Goal: Task Accomplishment & Management: Manage account settings

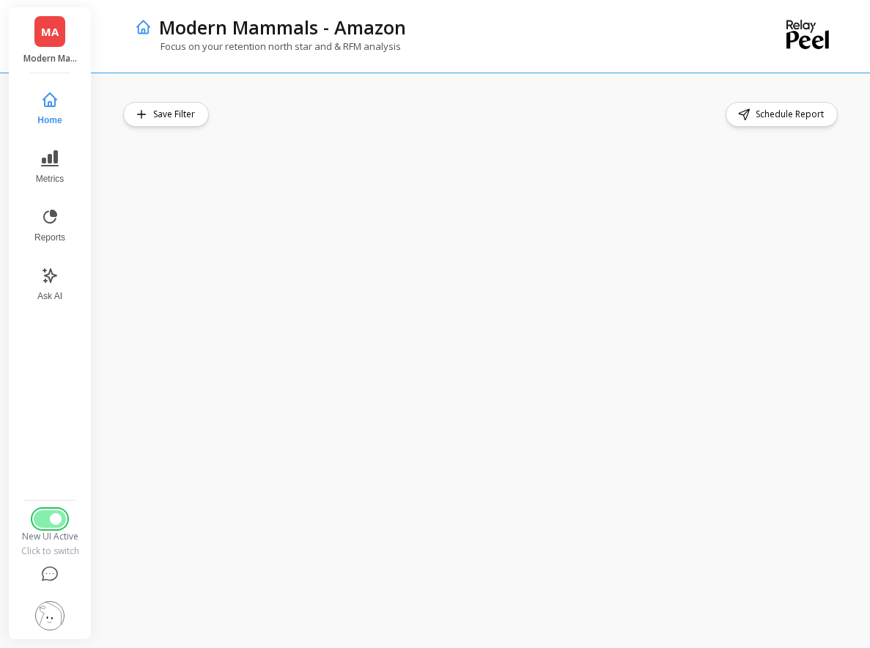
click at [45, 516] on button "Switch to Legacy UI" at bounding box center [50, 519] width 32 height 18
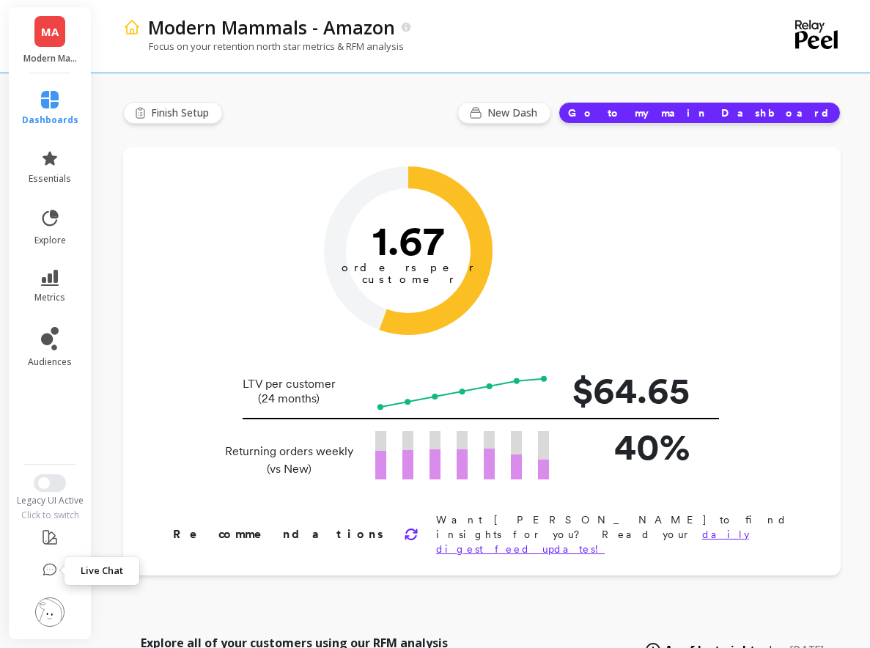
click at [46, 563] on icon at bounding box center [49, 570] width 15 height 15
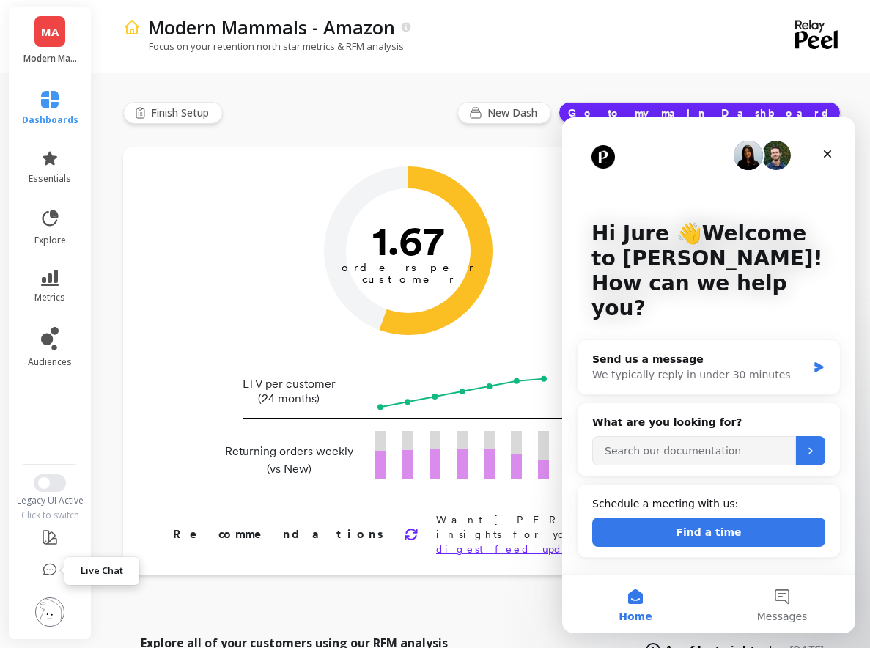
click at [45, 574] on icon at bounding box center [49, 570] width 15 height 15
click at [46, 608] on img at bounding box center [49, 611] width 29 height 29
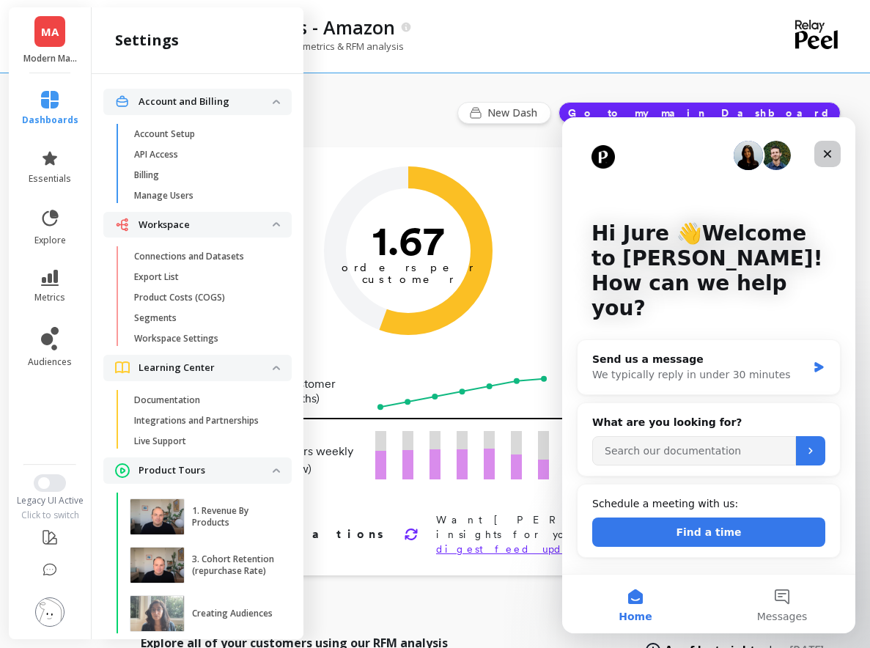
click at [829, 155] on icon "Close" at bounding box center [827, 154] width 12 height 12
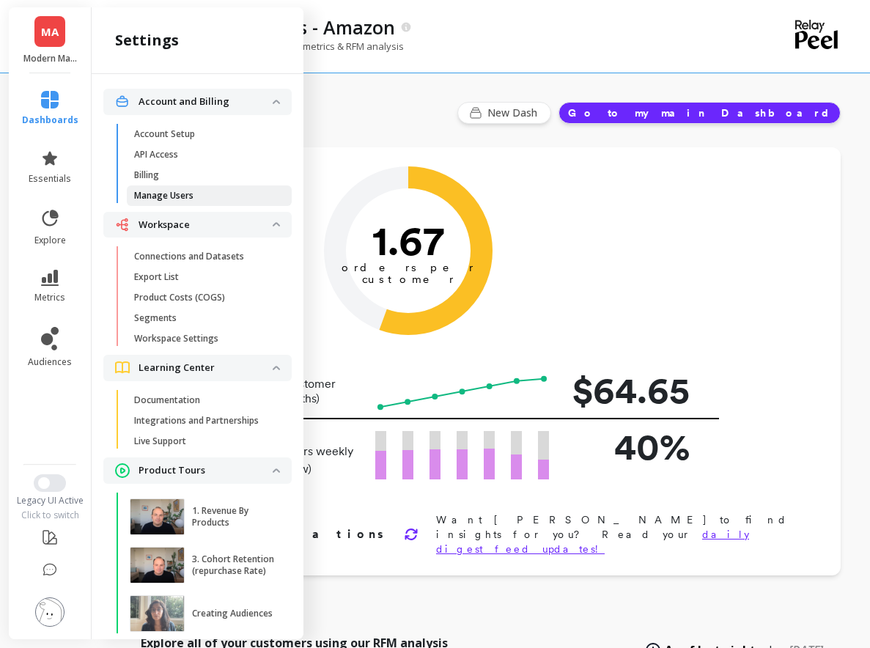
click at [196, 191] on span "Manage Users" at bounding box center [204, 196] width 140 height 12
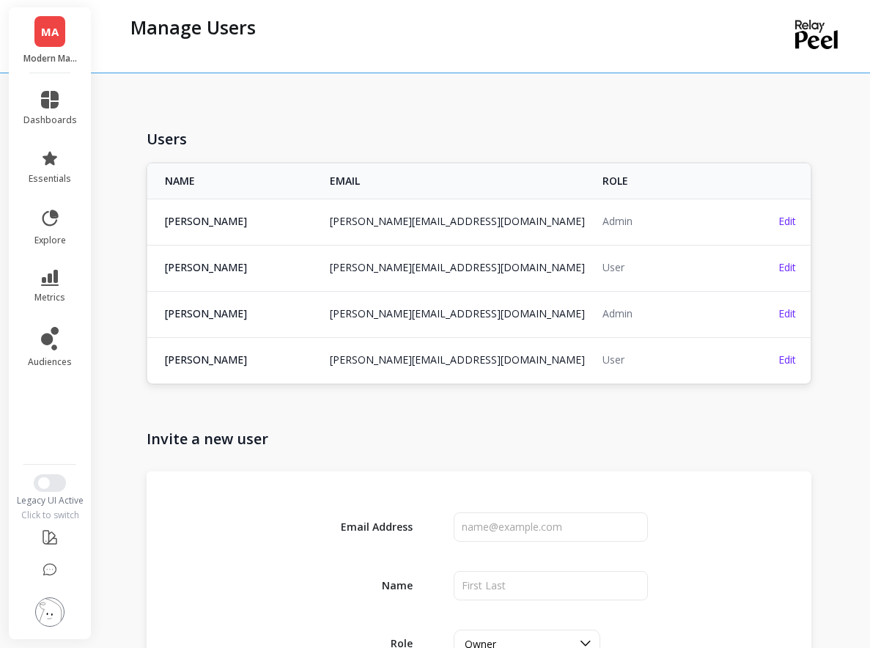
click at [432, 229] on td "joe@modernmammals.com" at bounding box center [457, 221] width 273 height 45
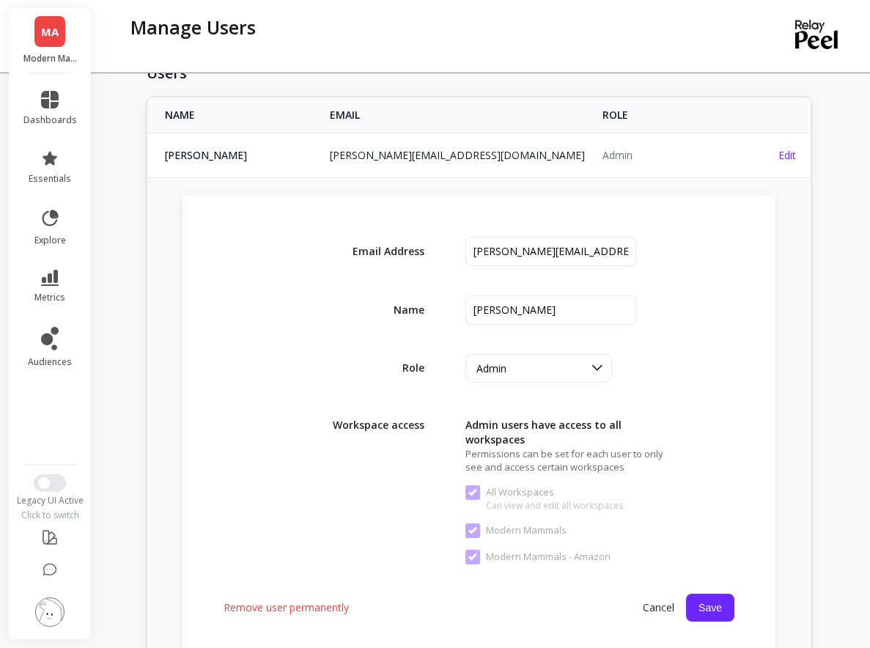
scroll to position [111, 0]
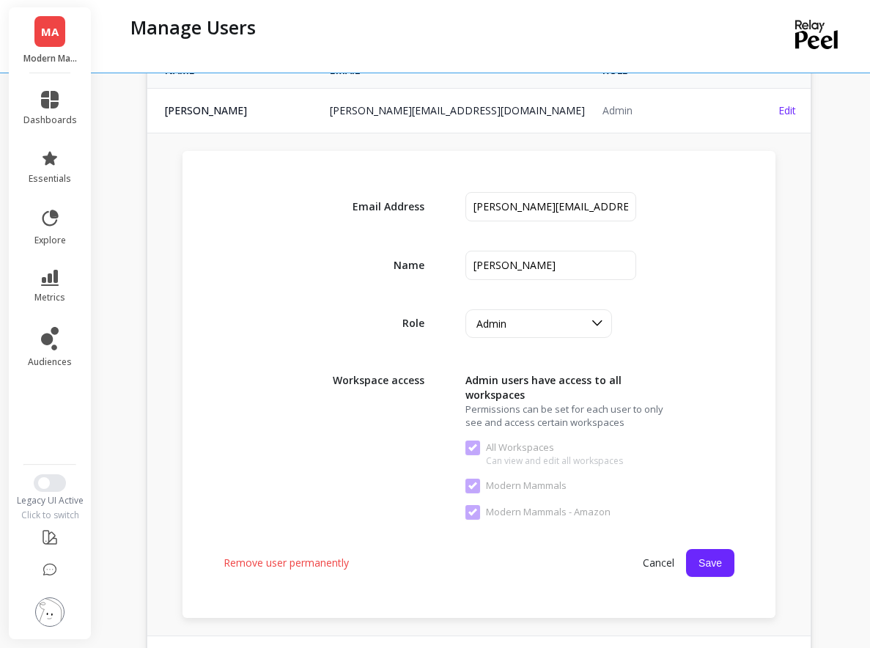
click at [662, 567] on span "Cancel" at bounding box center [658, 563] width 55 height 26
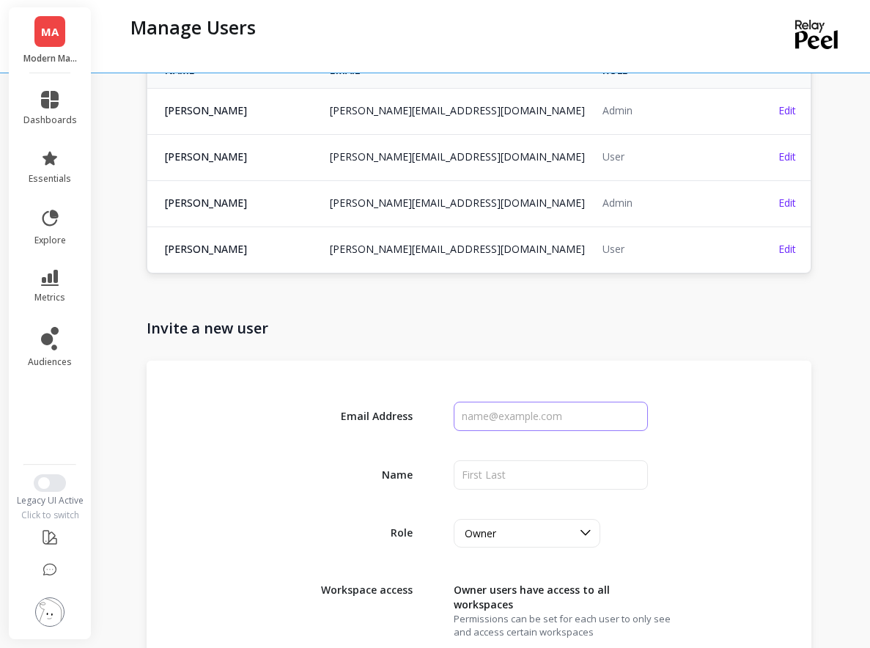
scroll to position [0, 0]
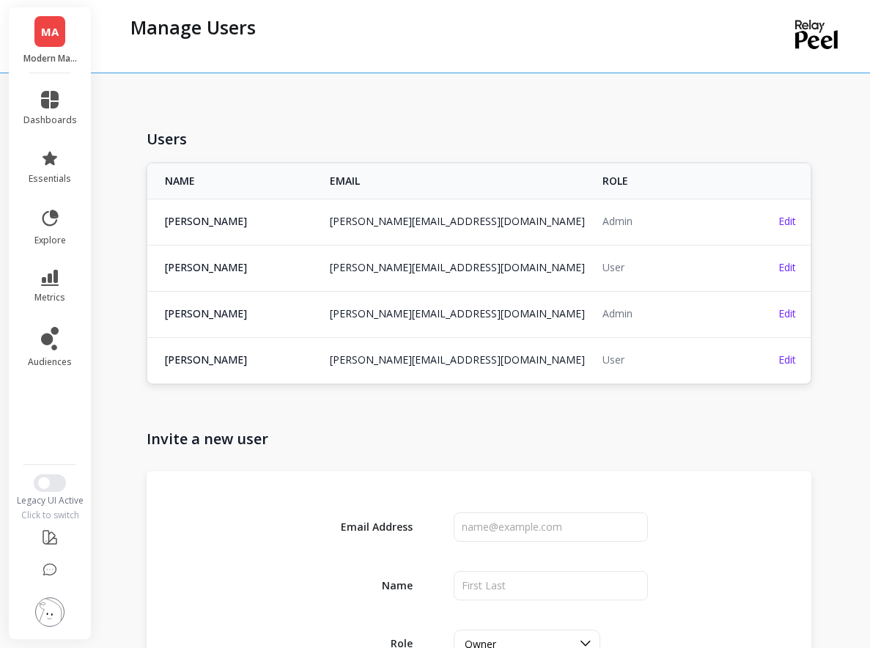
click at [48, 612] on img at bounding box center [49, 611] width 29 height 29
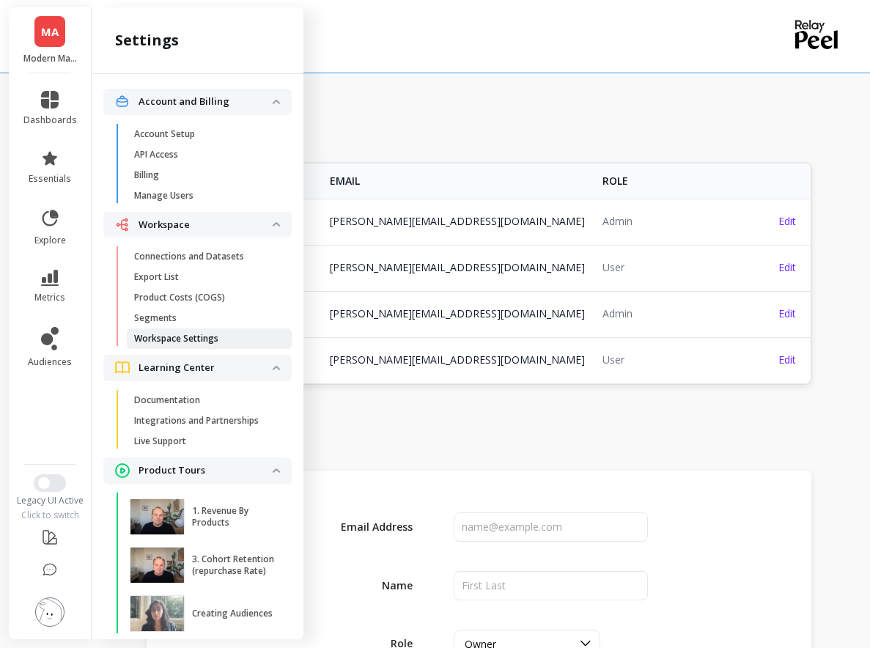
click at [181, 336] on p "Workspace Settings" at bounding box center [176, 339] width 84 height 12
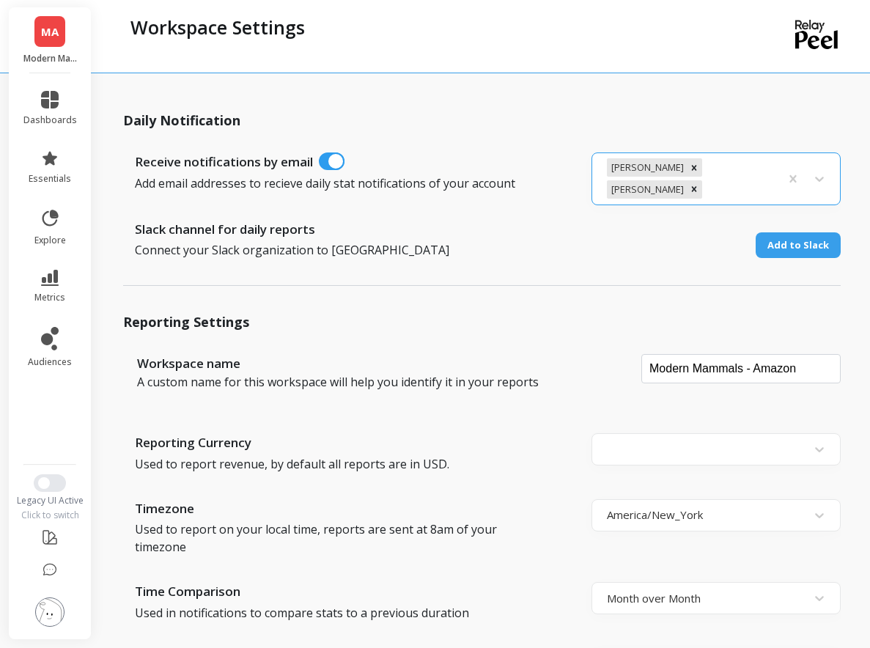
click at [768, 180] on div at bounding box center [738, 190] width 67 height 20
click at [761, 180] on div at bounding box center [738, 190] width 67 height 20
type input "j"
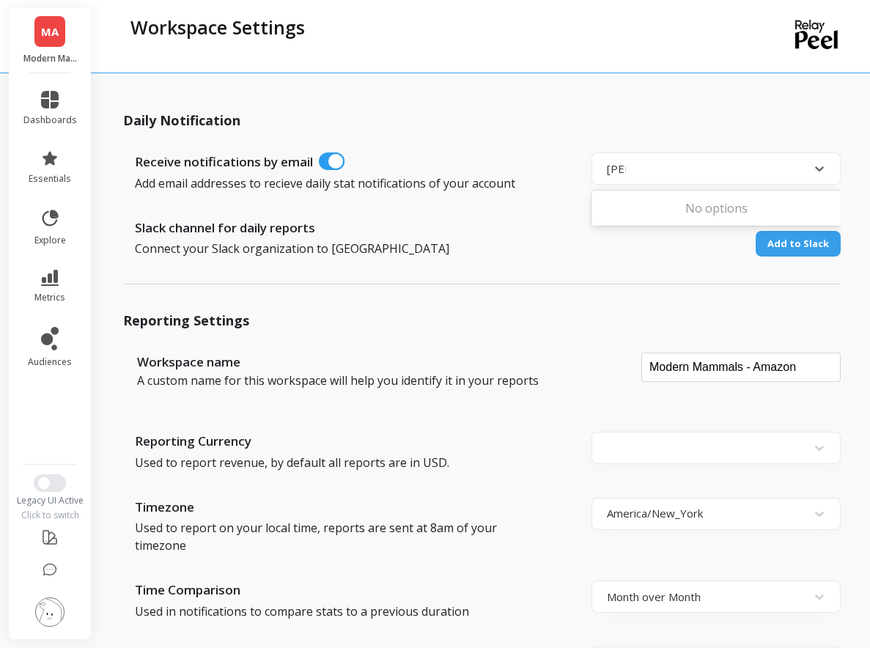
type input "joe"
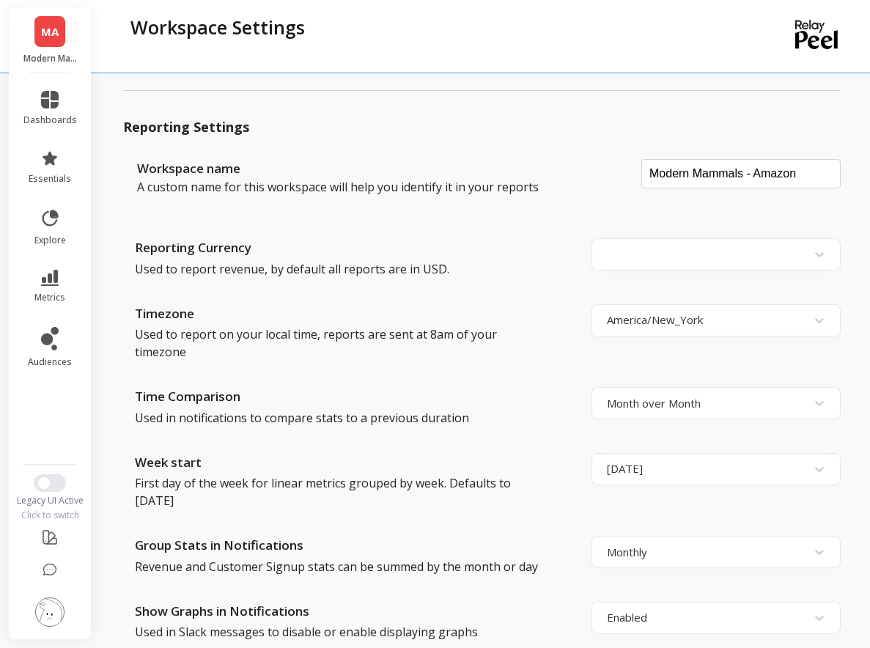
scroll to position [226, 0]
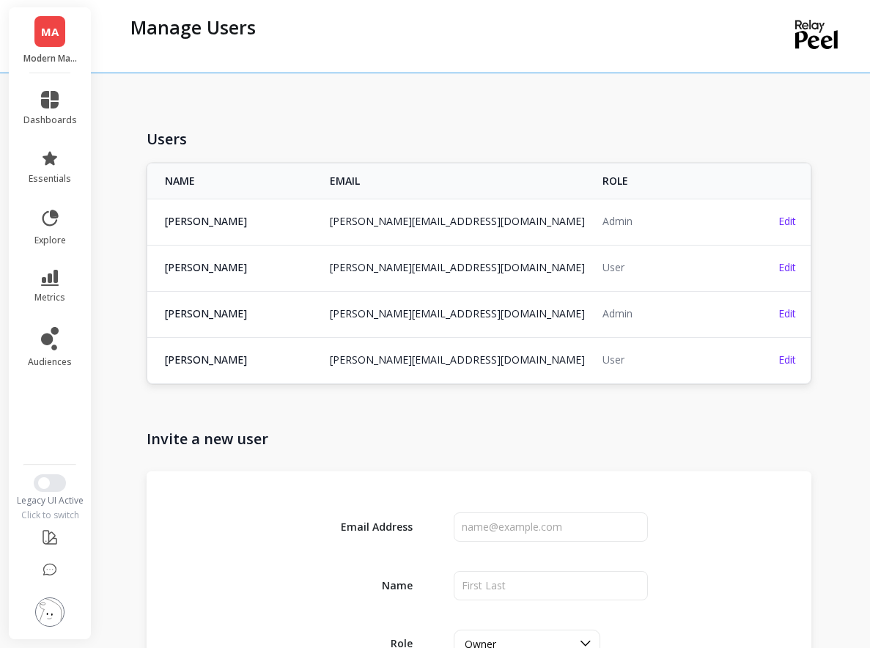
click at [411, 224] on link "joe@modernmammals.com" at bounding box center [457, 221] width 255 height 14
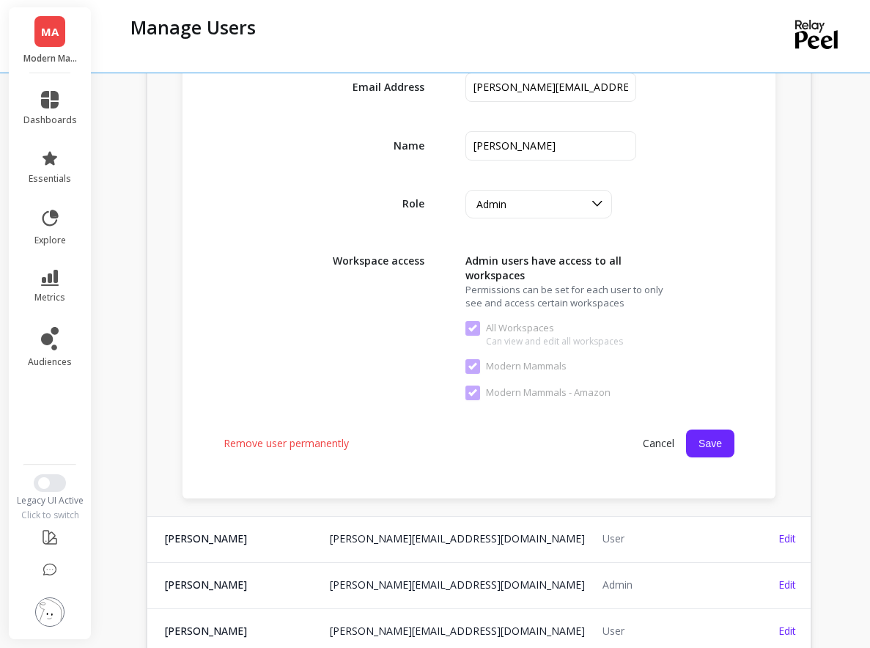
scroll to position [231, 0]
